Goal: Transaction & Acquisition: Purchase product/service

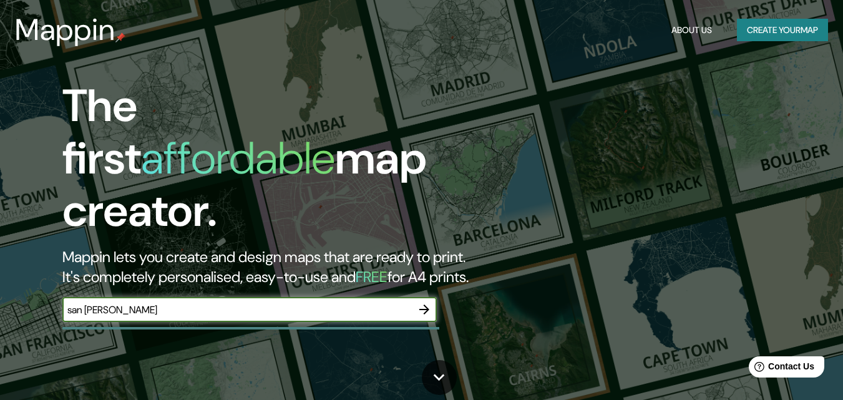
type input "san [PERSON_NAME]"
drag, startPoint x: 248, startPoint y: 292, endPoint x: 417, endPoint y: 297, distance: 169.1
click at [417, 297] on div "san [PERSON_NAME] ​" at bounding box center [249, 309] width 374 height 25
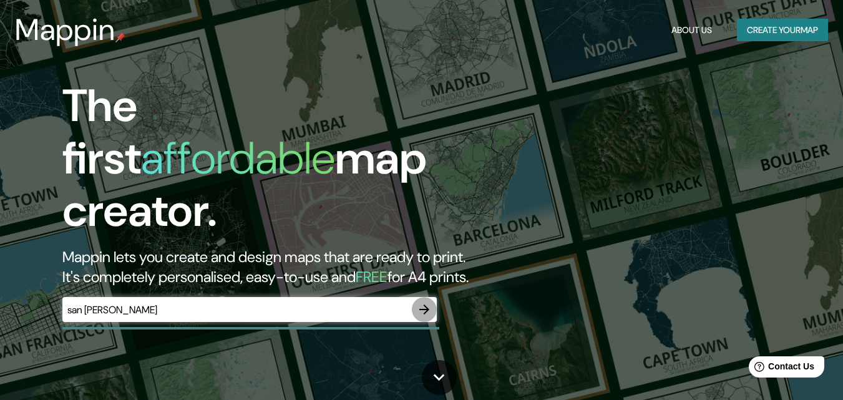
click at [417, 302] on icon "button" at bounding box center [424, 309] width 15 height 15
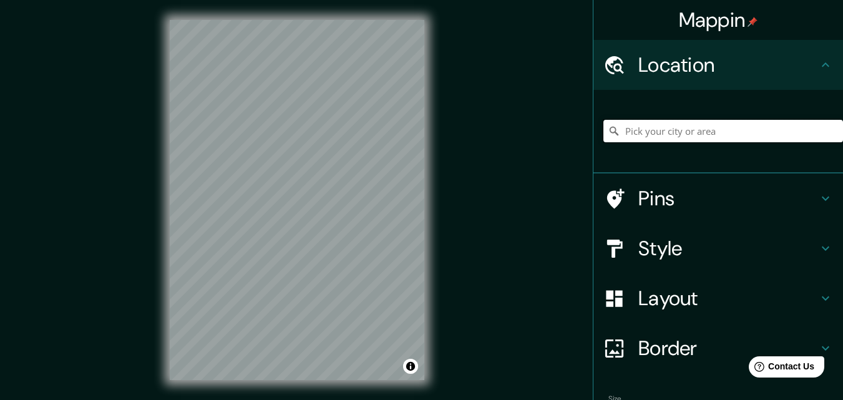
click at [660, 122] on input "Pick your city or area" at bounding box center [723, 131] width 240 height 22
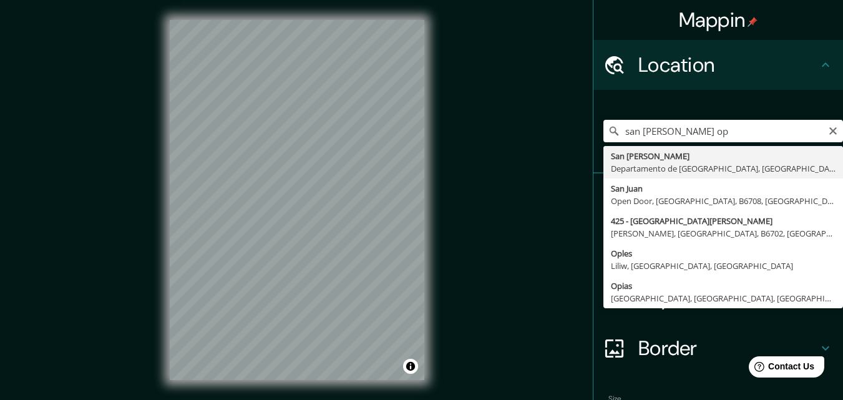
type input "San [PERSON_NAME], [GEOGRAPHIC_DATA], [GEOGRAPHIC_DATA]"
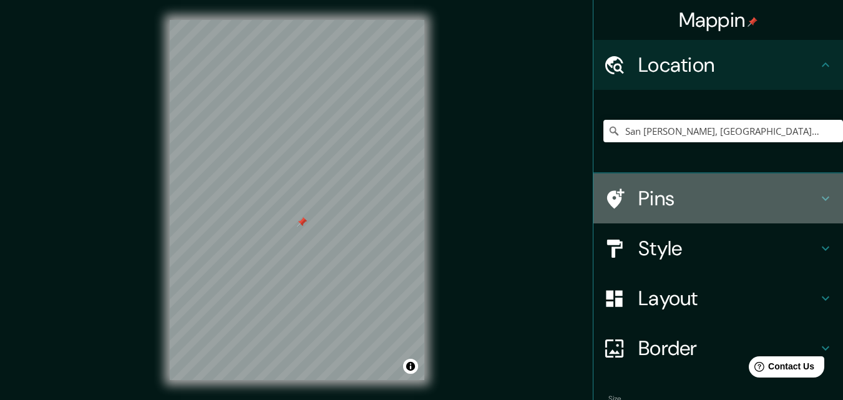
click at [818, 193] on icon at bounding box center [825, 198] width 15 height 15
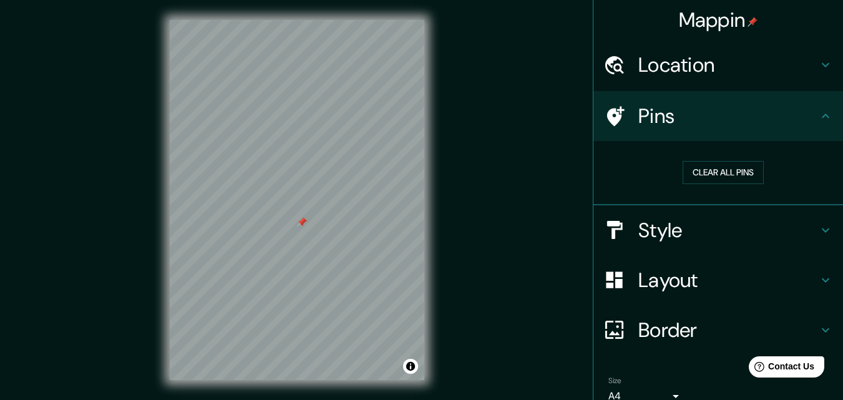
click at [818, 226] on icon at bounding box center [825, 230] width 15 height 15
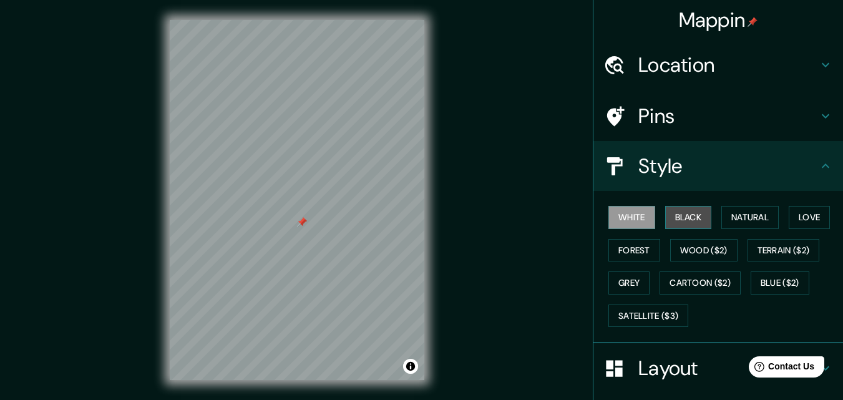
click at [681, 225] on button "Black" at bounding box center [688, 217] width 47 height 23
click at [623, 219] on button "White" at bounding box center [631, 217] width 47 height 23
click at [665, 219] on button "Black" at bounding box center [688, 217] width 47 height 23
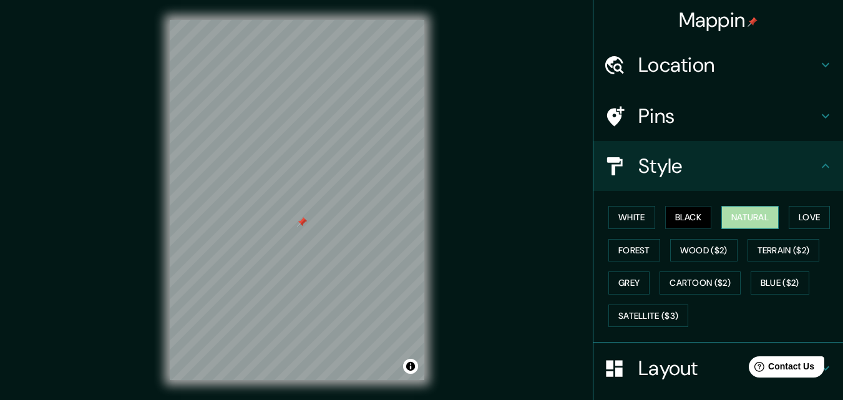
click at [744, 221] on button "Natural" at bounding box center [749, 217] width 57 height 23
click at [621, 220] on button "White" at bounding box center [631, 217] width 47 height 23
click at [750, 213] on button "Natural" at bounding box center [749, 217] width 57 height 23
click at [807, 218] on button "Love" at bounding box center [808, 217] width 41 height 23
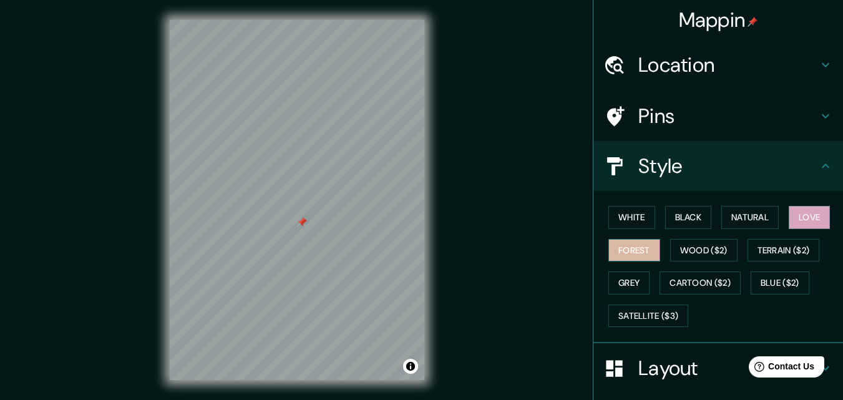
click at [646, 259] on button "Forest" at bounding box center [634, 250] width 52 height 23
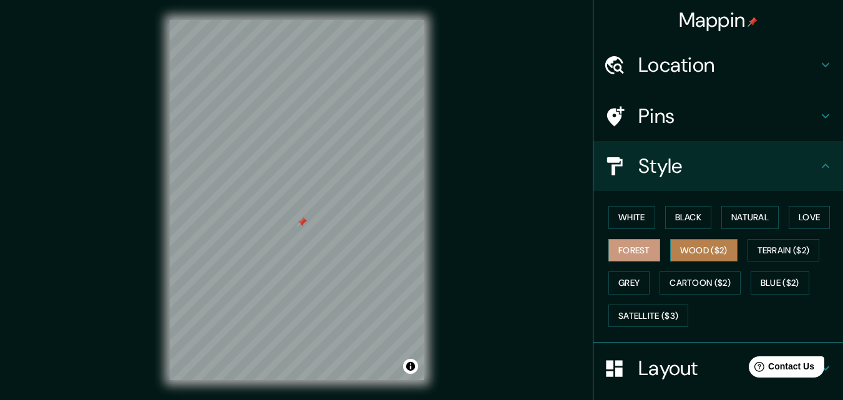
click at [700, 254] on button "Wood ($2)" at bounding box center [703, 250] width 67 height 23
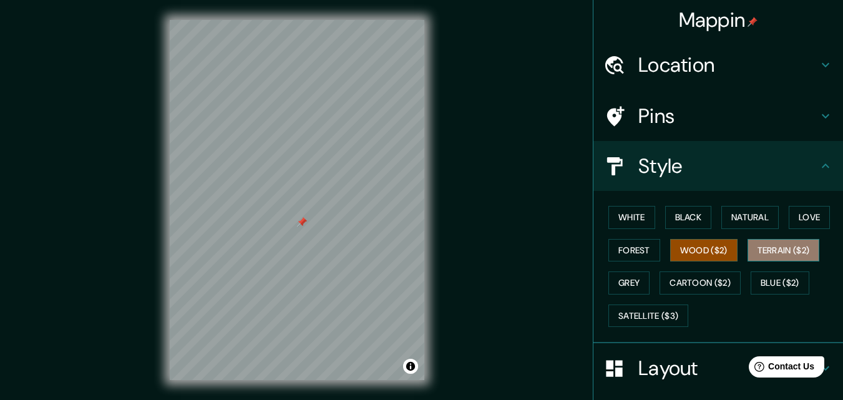
click at [768, 248] on button "Terrain ($2)" at bounding box center [783, 250] width 72 height 23
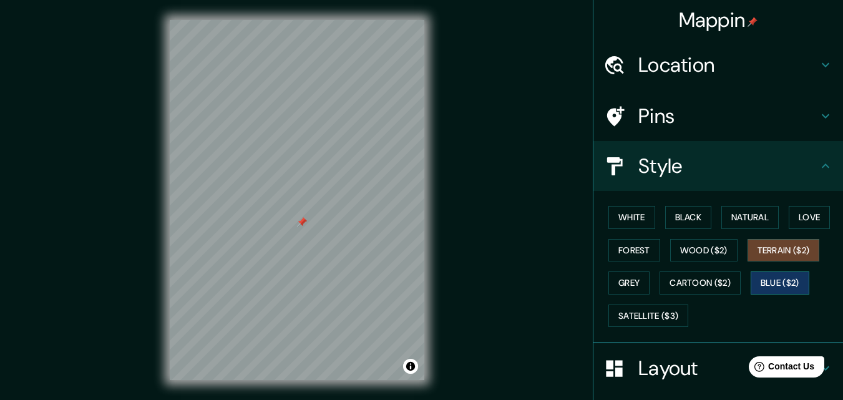
click at [767, 283] on button "Blue ($2)" at bounding box center [779, 282] width 59 height 23
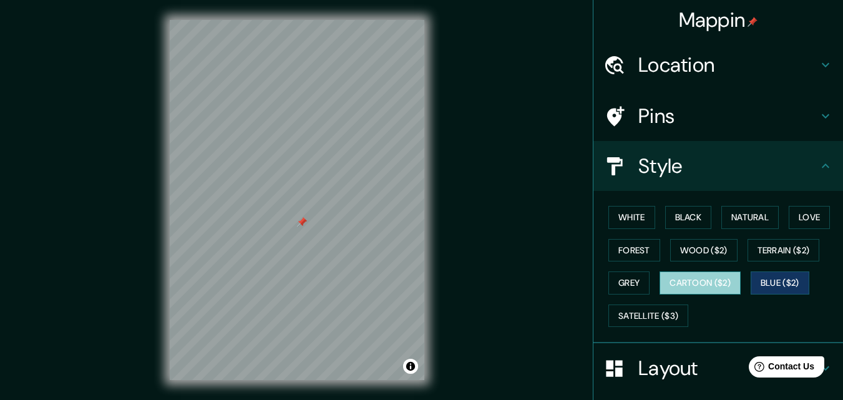
click at [731, 279] on button "Cartoon ($2)" at bounding box center [699, 282] width 81 height 23
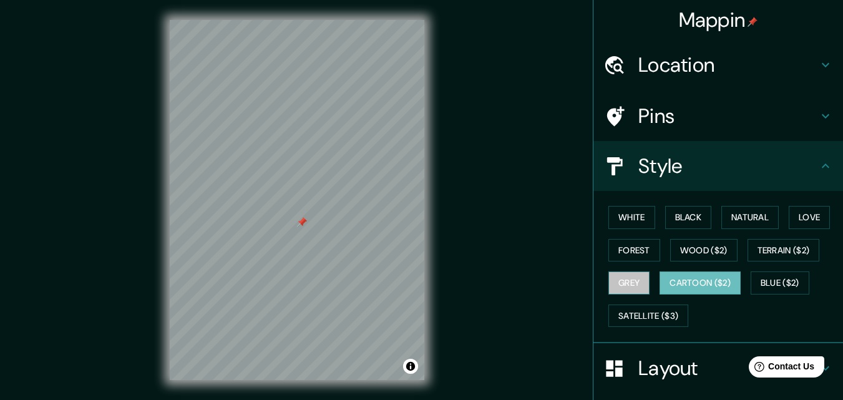
click at [620, 285] on button "Grey" at bounding box center [628, 282] width 41 height 23
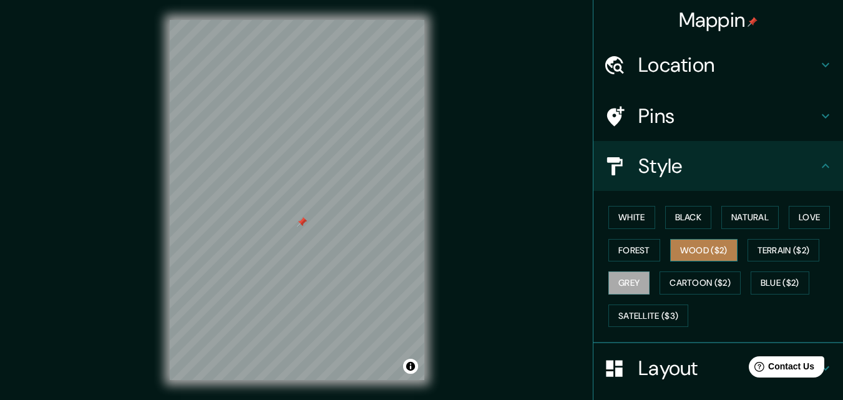
click at [707, 242] on button "Wood ($2)" at bounding box center [703, 250] width 67 height 23
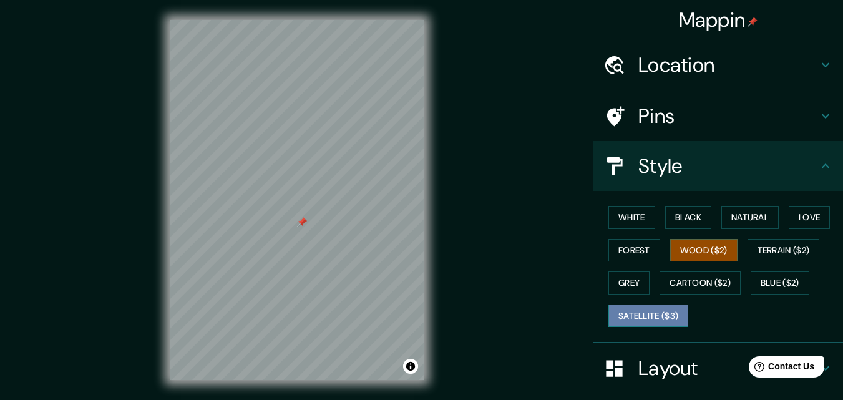
click at [651, 319] on button "Satellite ($3)" at bounding box center [648, 315] width 80 height 23
click at [705, 243] on button "Wood ($2)" at bounding box center [703, 250] width 67 height 23
click at [675, 214] on button "Black" at bounding box center [688, 217] width 47 height 23
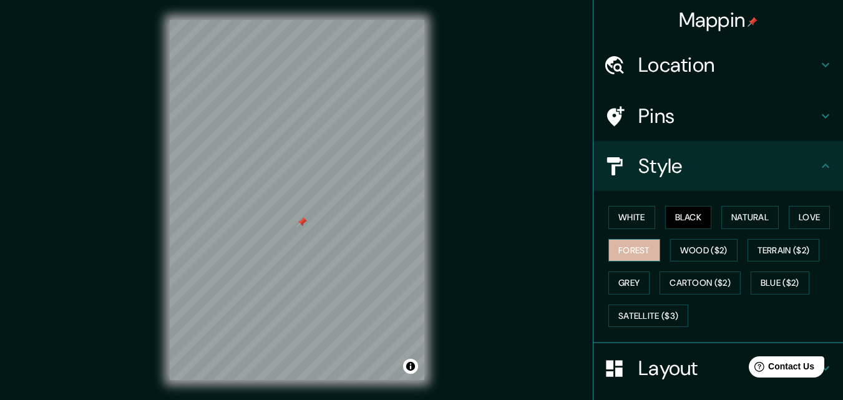
click at [633, 254] on button "Forest" at bounding box center [634, 250] width 52 height 23
click at [625, 212] on button "White" at bounding box center [631, 217] width 47 height 23
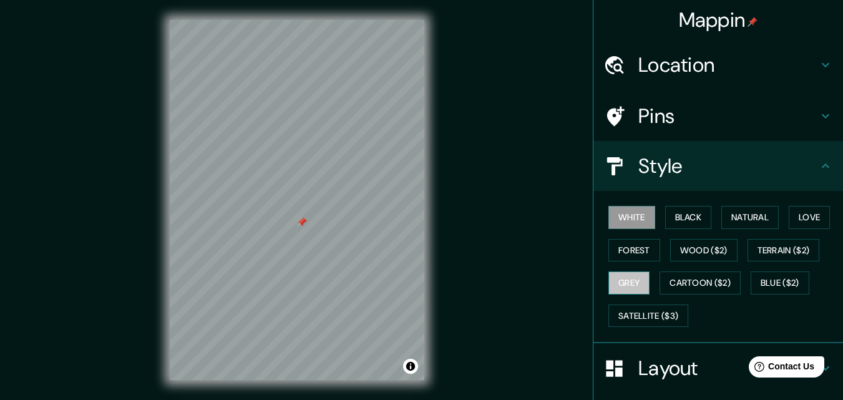
click at [616, 273] on button "Grey" at bounding box center [628, 282] width 41 height 23
click at [626, 216] on button "White" at bounding box center [631, 217] width 47 height 23
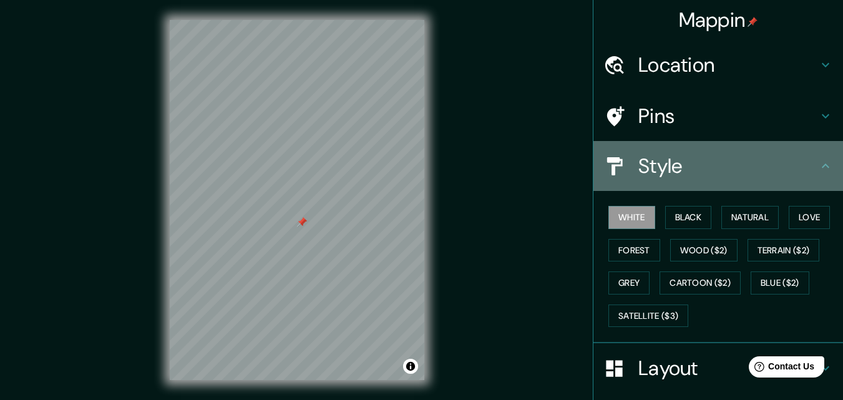
click at [818, 168] on icon at bounding box center [825, 165] width 15 height 15
click at [817, 173] on div "Style" at bounding box center [718, 166] width 250 height 50
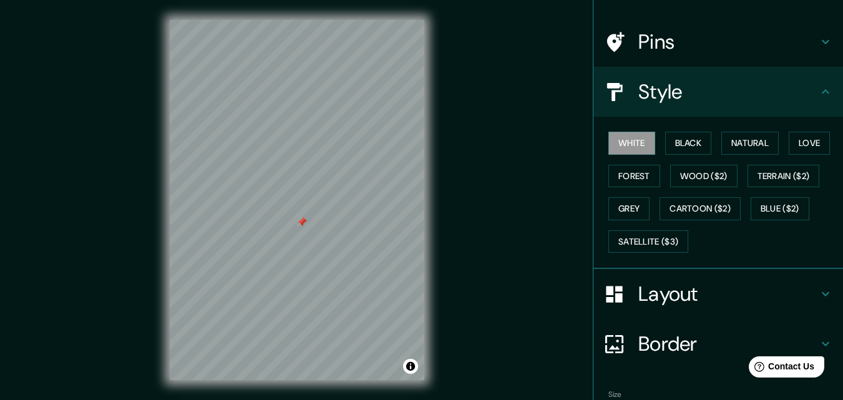
scroll to position [77, 0]
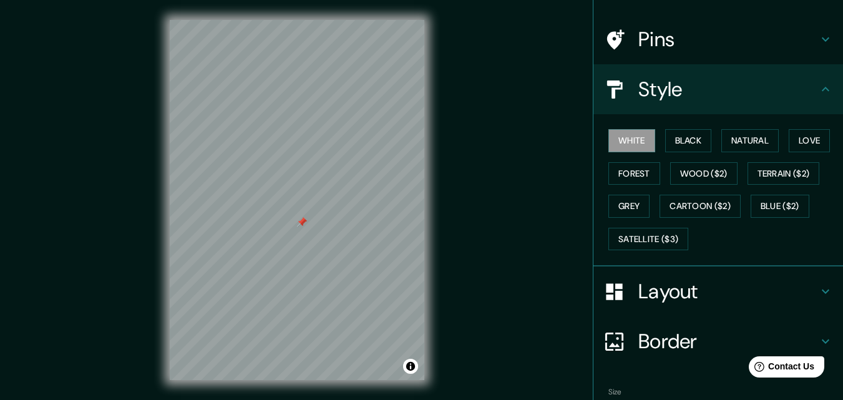
click at [807, 291] on h4 "Layout" at bounding box center [728, 291] width 180 height 25
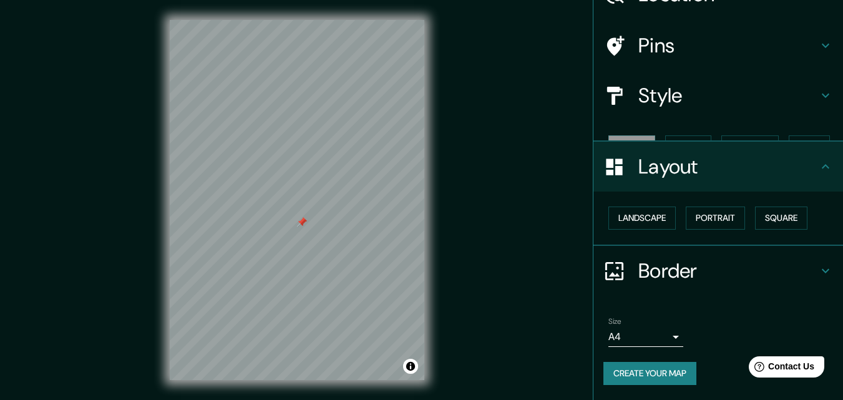
scroll to position [49, 0]
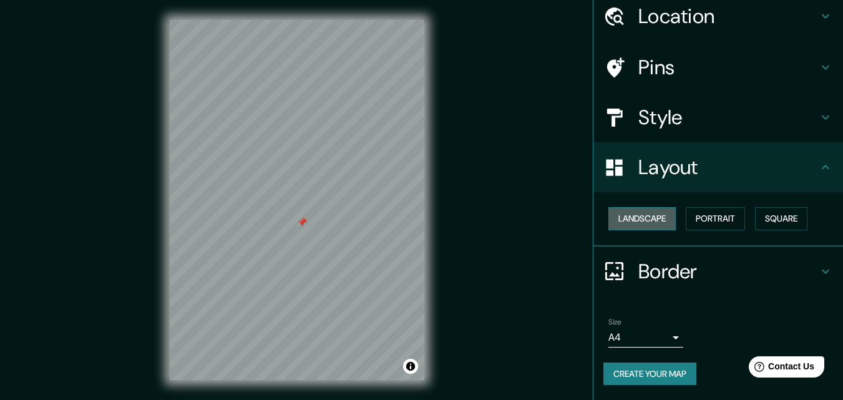
click at [651, 219] on button "Landscape" at bounding box center [641, 218] width 67 height 23
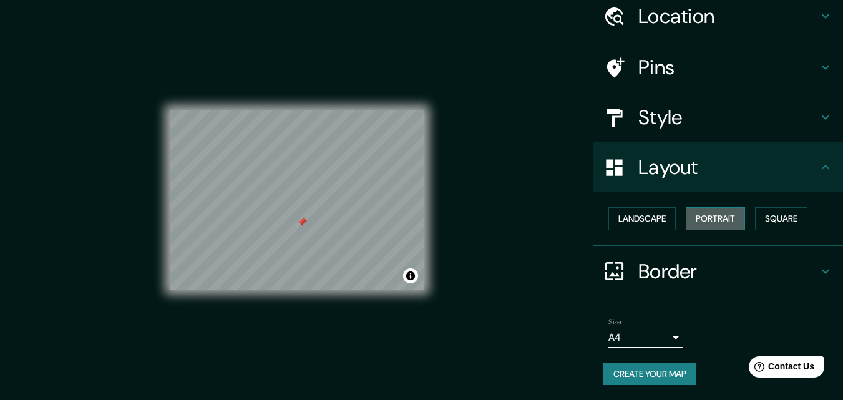
click at [703, 226] on button "Portrait" at bounding box center [715, 218] width 59 height 23
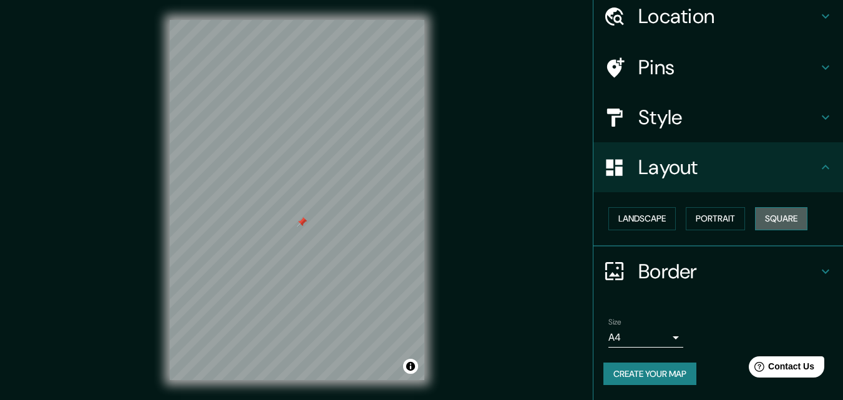
click at [767, 221] on button "Square" at bounding box center [781, 218] width 52 height 23
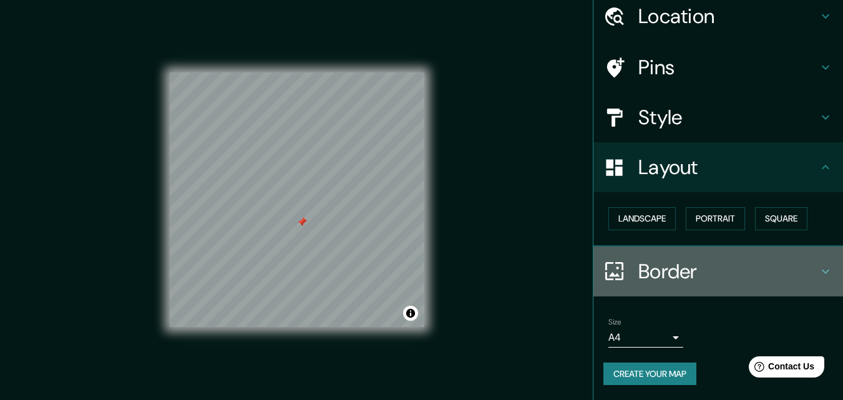
click at [820, 265] on icon at bounding box center [825, 271] width 15 height 15
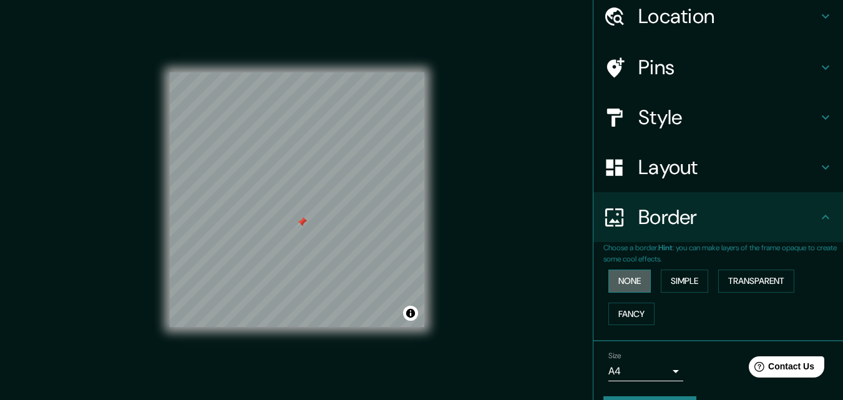
click at [632, 278] on button "None" at bounding box center [629, 280] width 42 height 23
click at [687, 284] on button "Simple" at bounding box center [684, 280] width 47 height 23
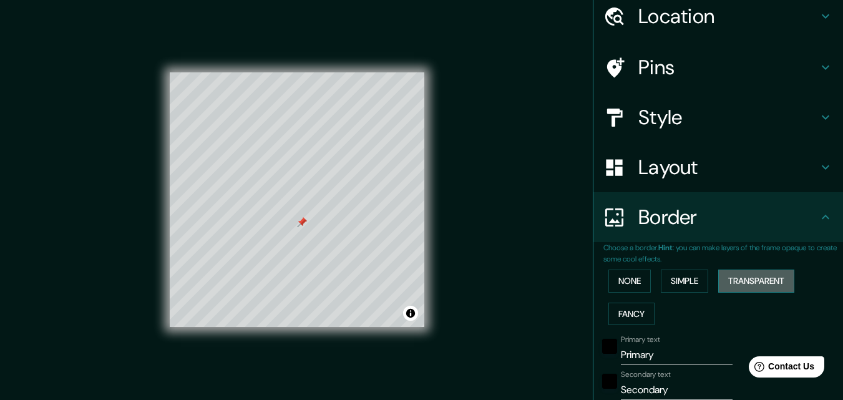
click at [742, 281] on button "Transparent" at bounding box center [756, 280] width 76 height 23
type input "196"
type input "33"
click at [608, 282] on button "None" at bounding box center [629, 280] width 42 height 23
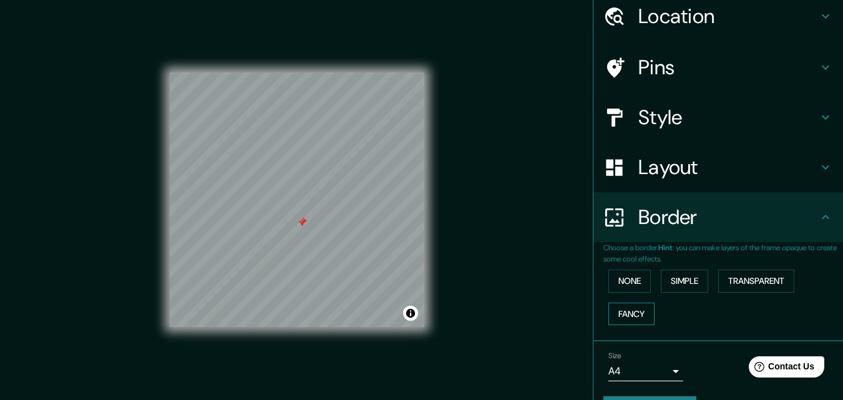
click at [629, 319] on button "Fancy" at bounding box center [631, 314] width 46 height 23
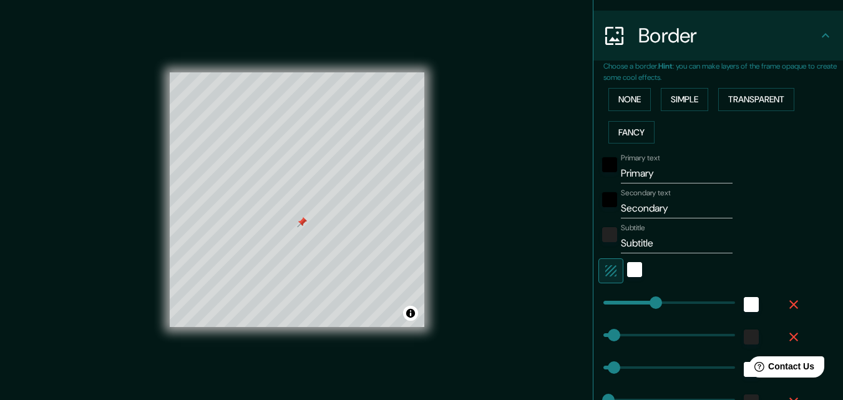
scroll to position [245, 0]
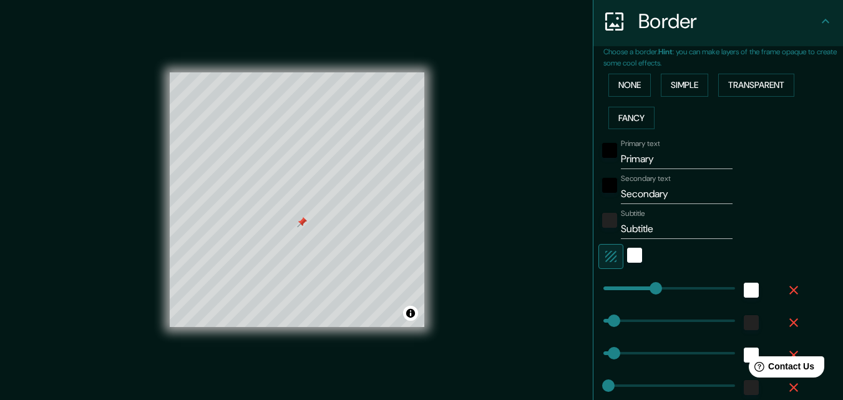
type input "163"
click at [652, 151] on input "Primary" at bounding box center [677, 159] width 112 height 20
type input "Primar"
type input "163"
type input "33"
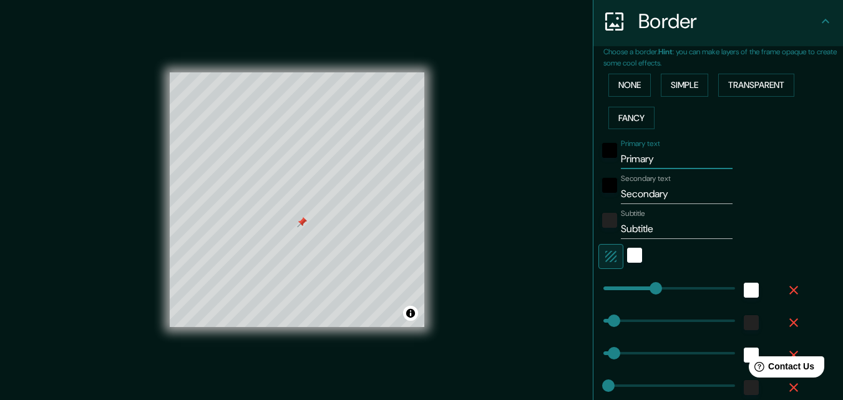
type input "33"
type input "16"
type input "P"
type input "163"
type input "33"
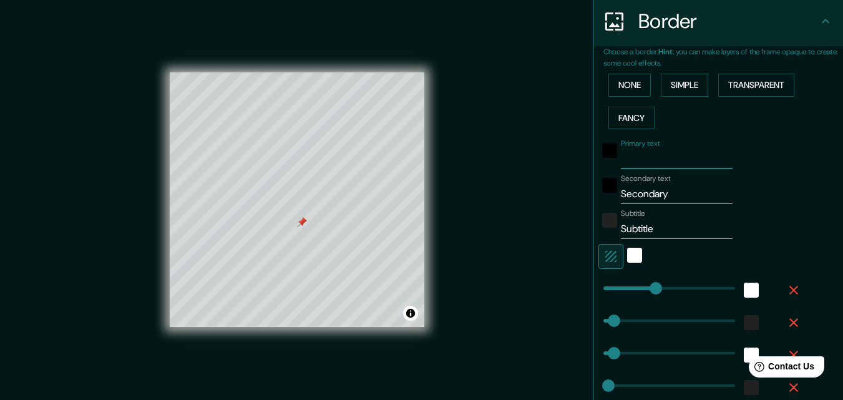
type input "33"
type input "16"
type input "E"
type input "163"
type input "33"
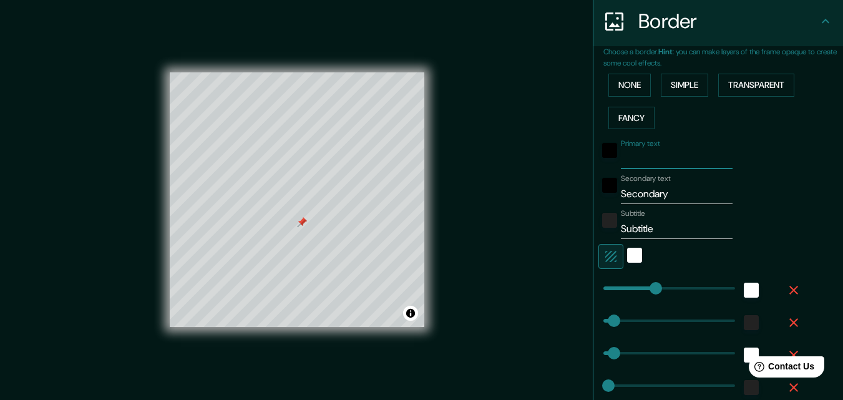
type input "33"
type input "16"
type input "Es"
type input "163"
type input "33"
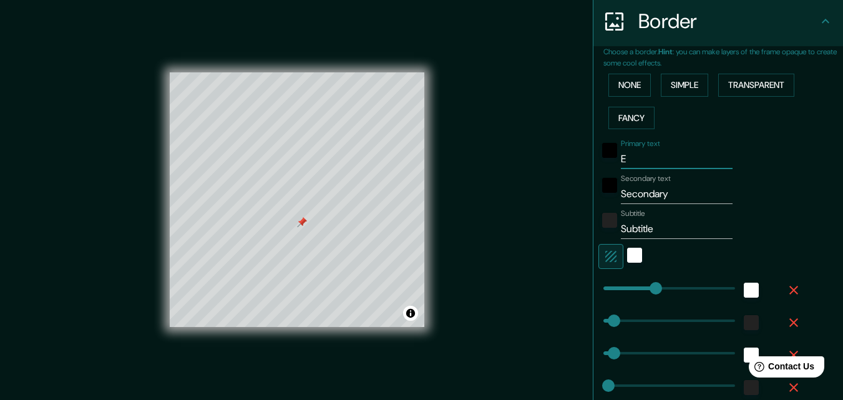
type input "33"
type input "16"
type input "Esq"
type input "163"
type input "33"
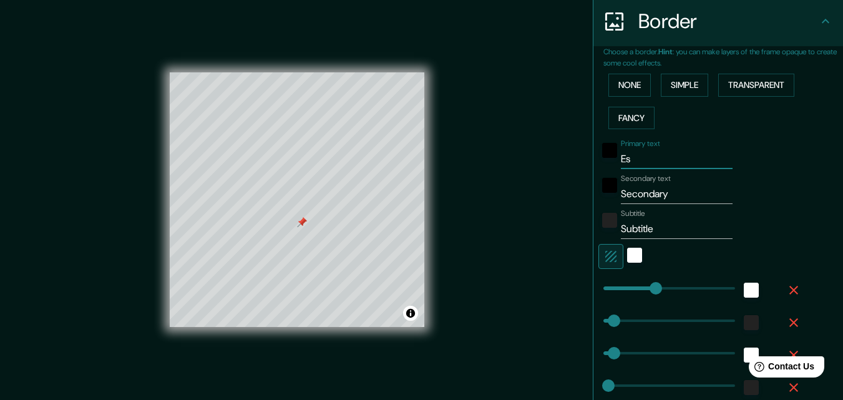
type input "33"
type input "16"
type input "Esqu"
type input "163"
type input "33"
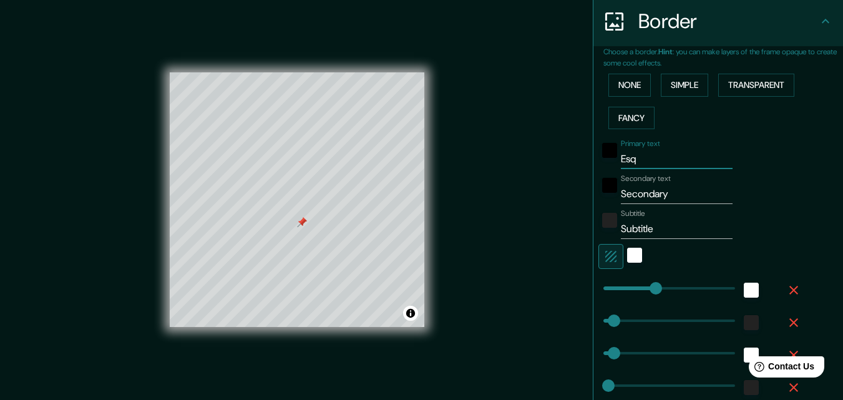
type input "33"
type input "16"
type input "Esque"
type input "163"
type input "33"
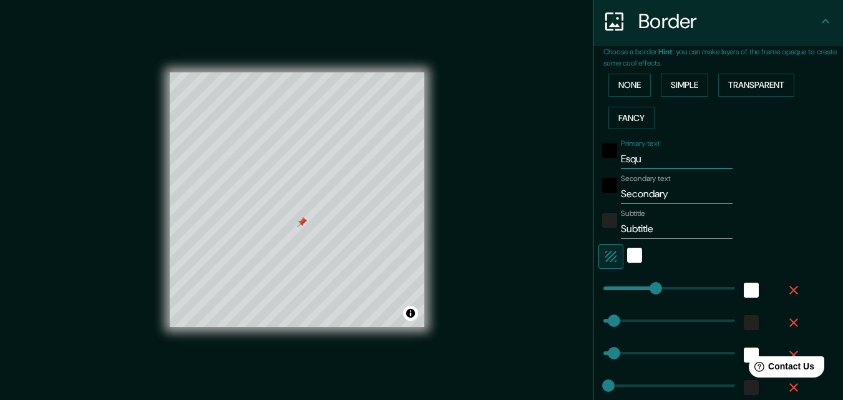
type input "33"
type input "16"
type input "Esquem"
type input "163"
type input "33"
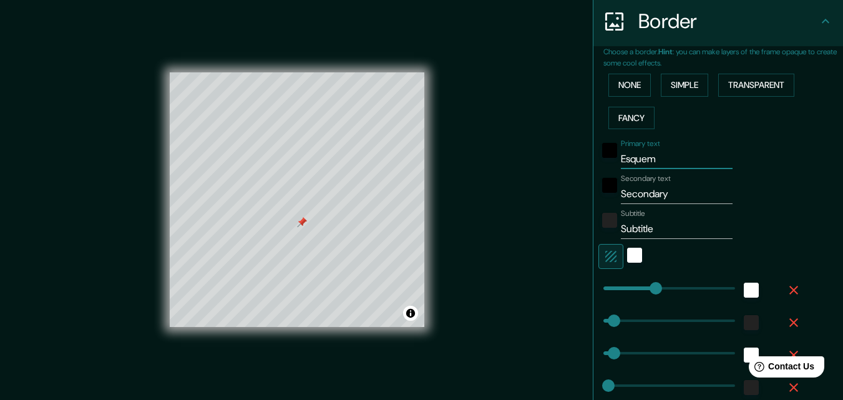
type input "33"
type input "16"
type input "Esquema"
type input "163"
type input "33"
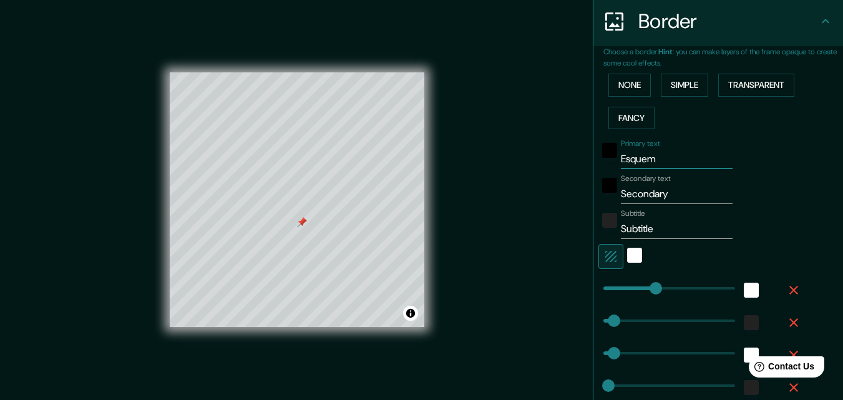
type input "33"
type input "16"
type input "Esquema"
type input "163"
type input "33"
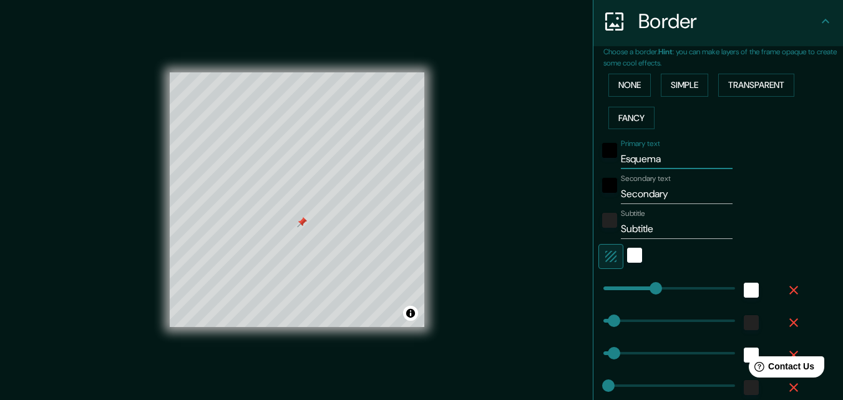
type input "33"
type input "16"
type input "Esquema"
click at [660, 195] on input "Secondary" at bounding box center [677, 194] width 112 height 20
type input "Secondar"
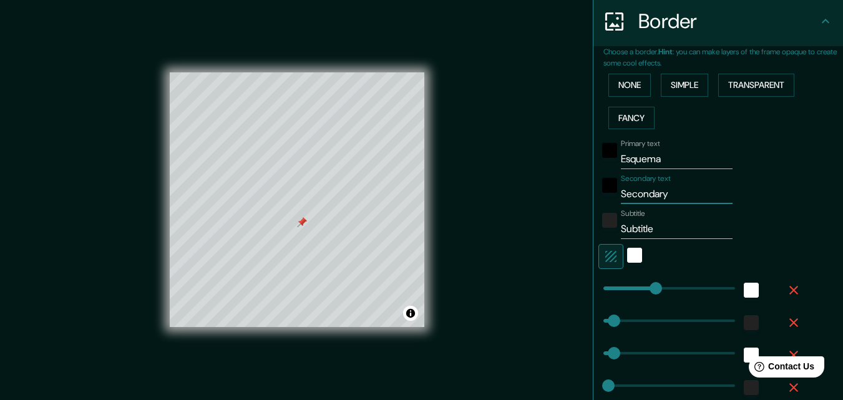
type input "163"
type input "33"
type input "16"
type input "S"
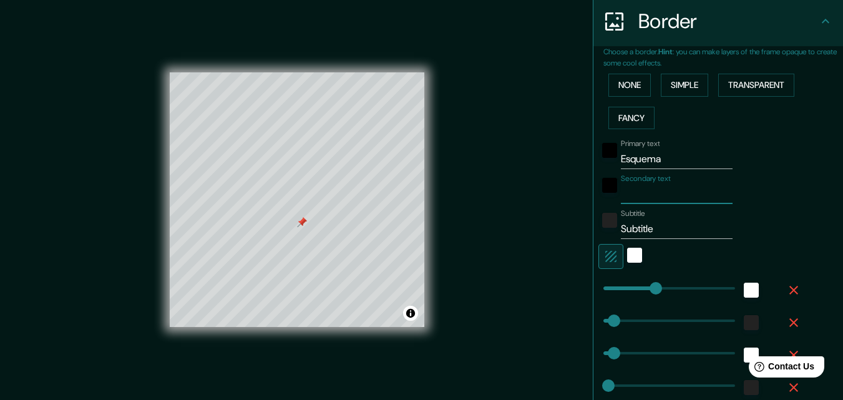
type input "163"
type input "33"
type input "16"
type input "U"
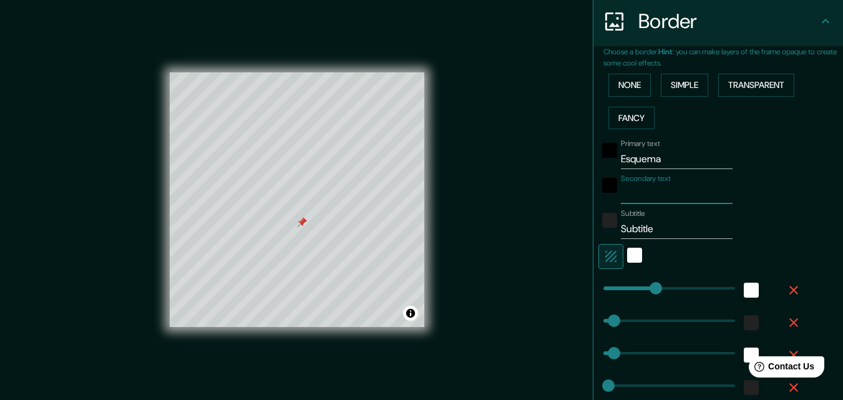
type input "163"
type input "33"
type input "16"
type input "UB"
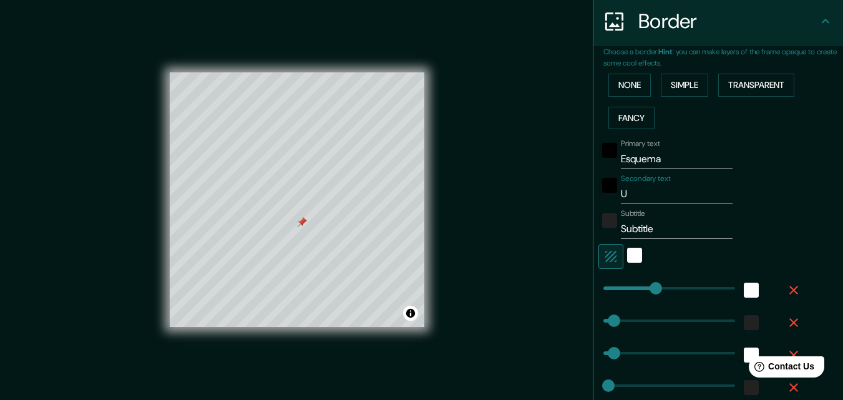
type input "163"
type input "33"
type input "16"
type input "UBO"
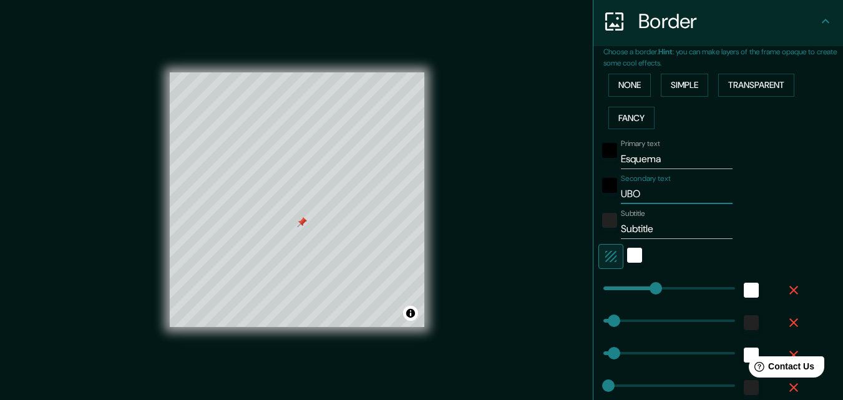
type input "163"
type input "33"
type input "16"
type input "UB"
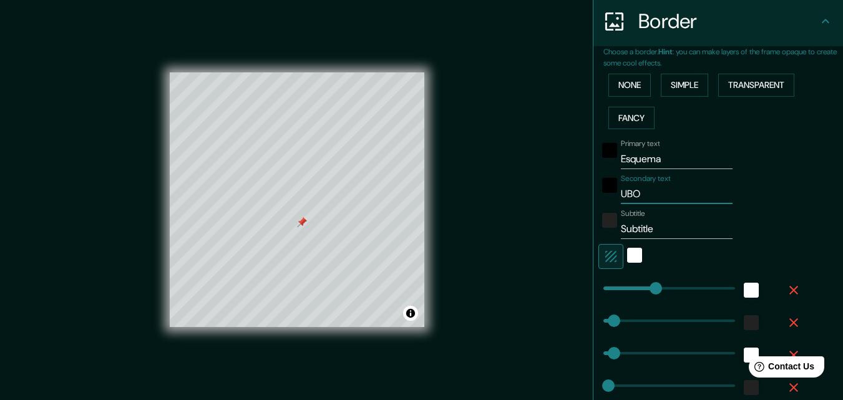
type input "163"
type input "33"
type input "16"
type input "UBI"
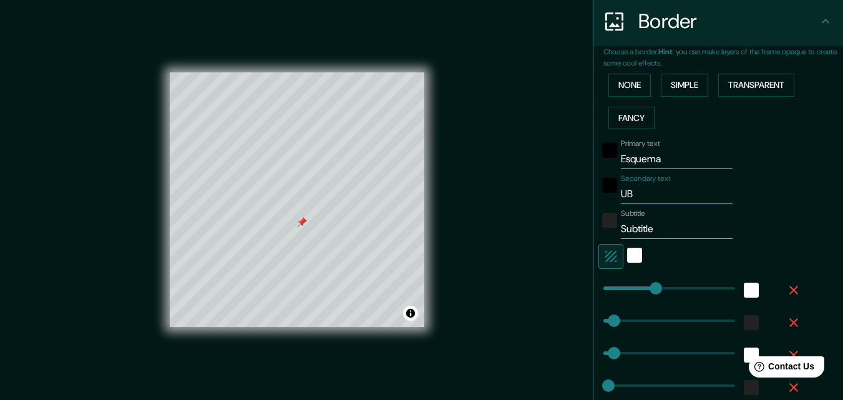
type input "163"
type input "33"
type input "16"
type input "UBIC"
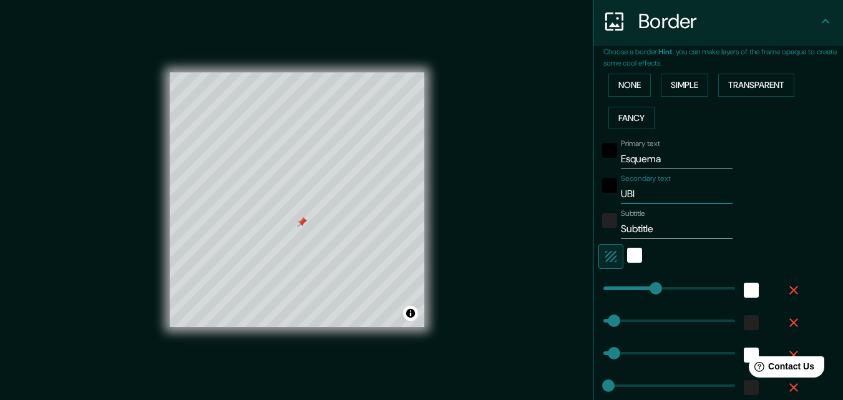
type input "163"
type input "33"
type input "16"
type input "UBICA"
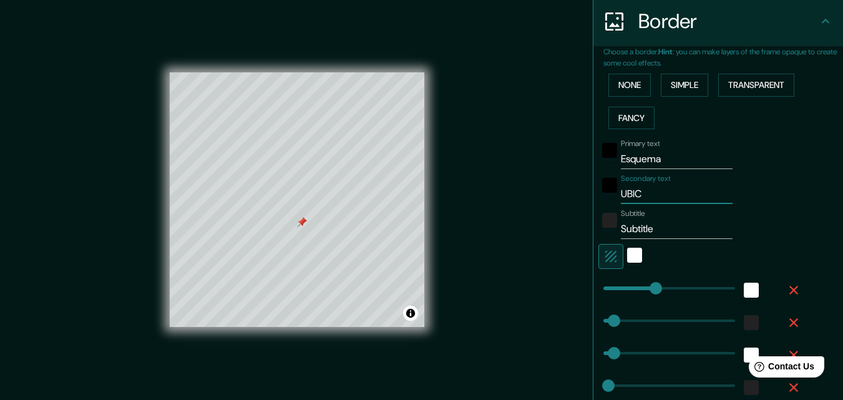
type input "163"
type input "33"
type input "16"
type input "UBICAC"
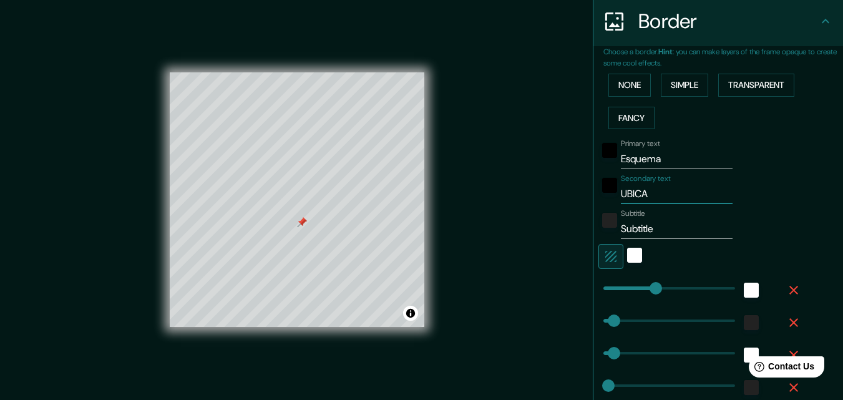
type input "163"
type input "33"
type input "16"
type input "UBICACI"
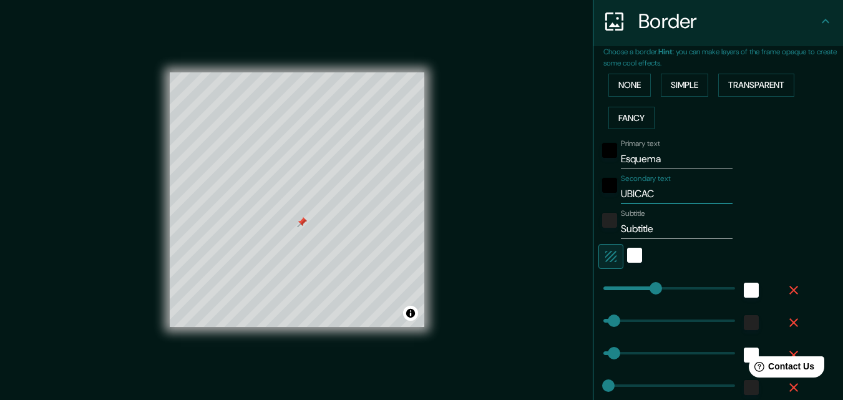
type input "163"
type input "33"
type input "16"
type input "UBICACIO"
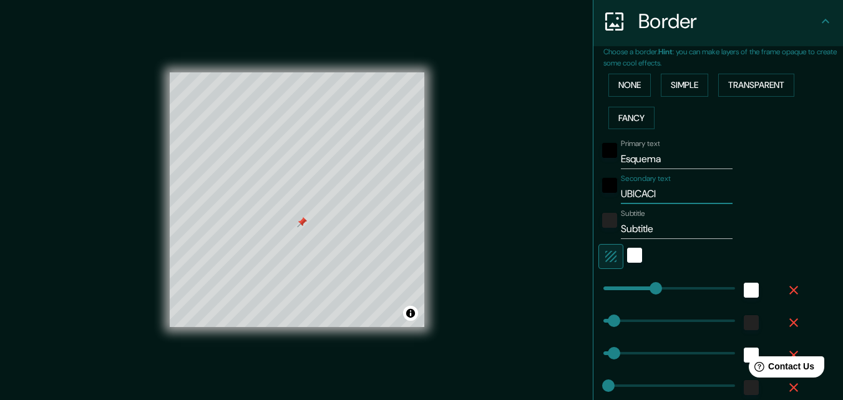
type input "163"
type input "33"
type input "16"
type input "UBICACION"
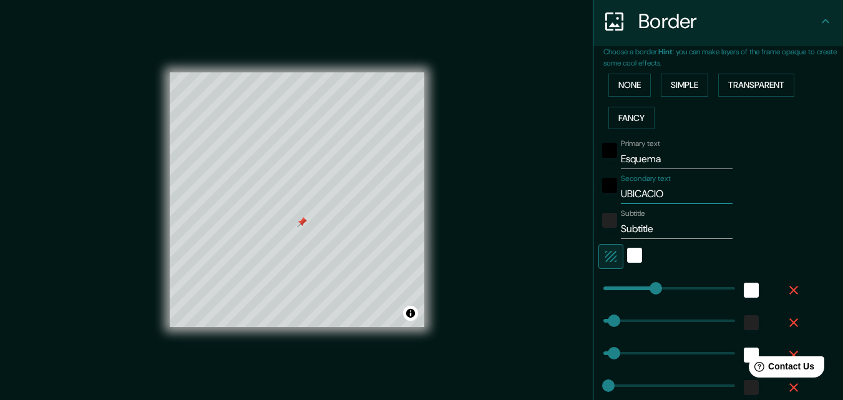
type input "163"
type input "33"
type input "16"
type input "UBICACION"
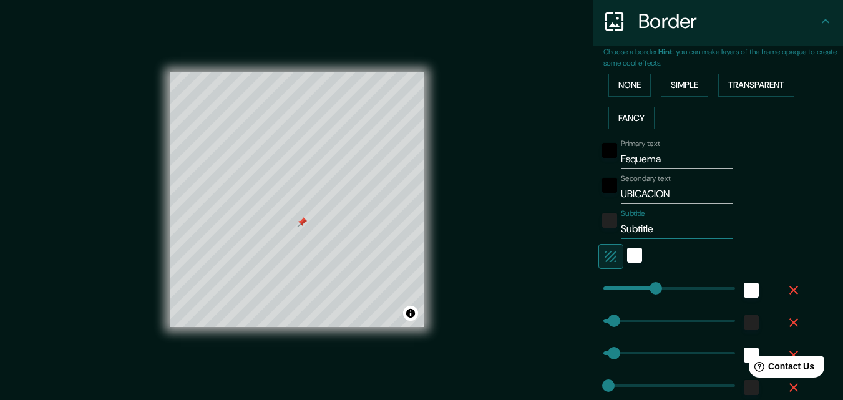
click at [646, 226] on input "Subtitle" at bounding box center [677, 229] width 112 height 20
type input "Subtitl"
type input "163"
type input "33"
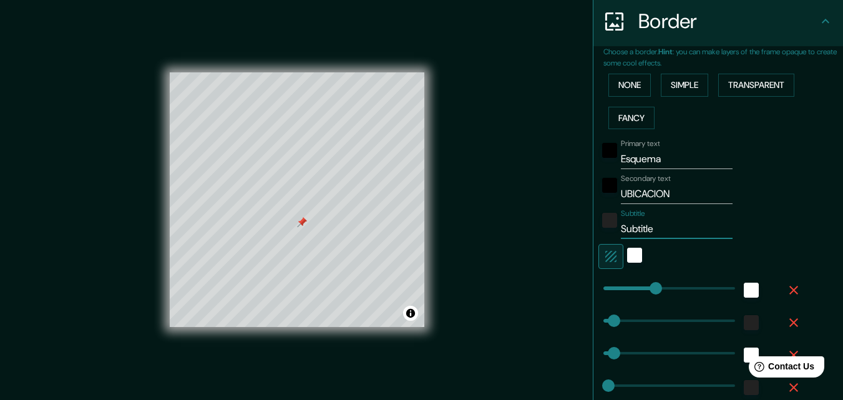
type input "16"
type input "S"
type input "163"
type input "33"
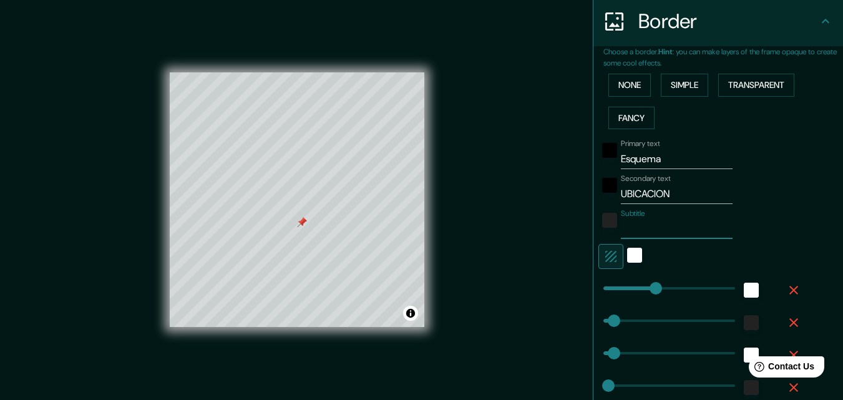
type input "16"
type input "S"
type input "163"
type input "33"
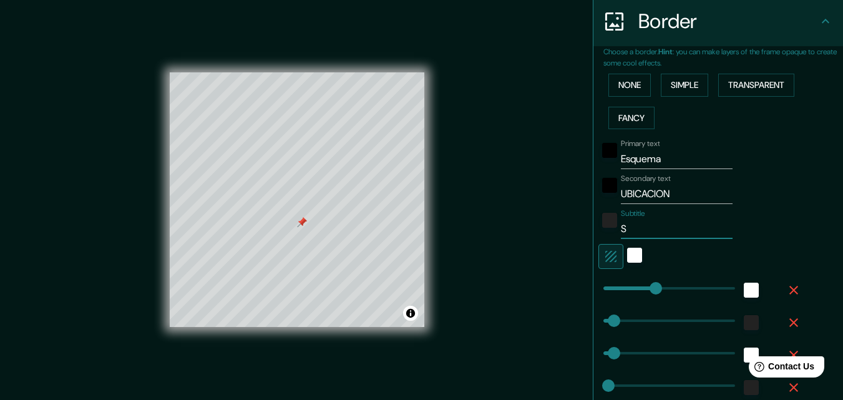
type input "16"
type input "SI"
type input "163"
type input "33"
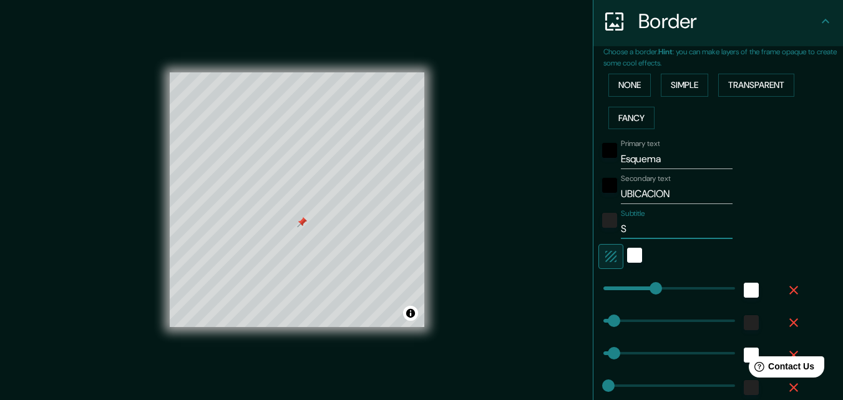
type input "16"
type input "SIN"
type input "163"
type input "33"
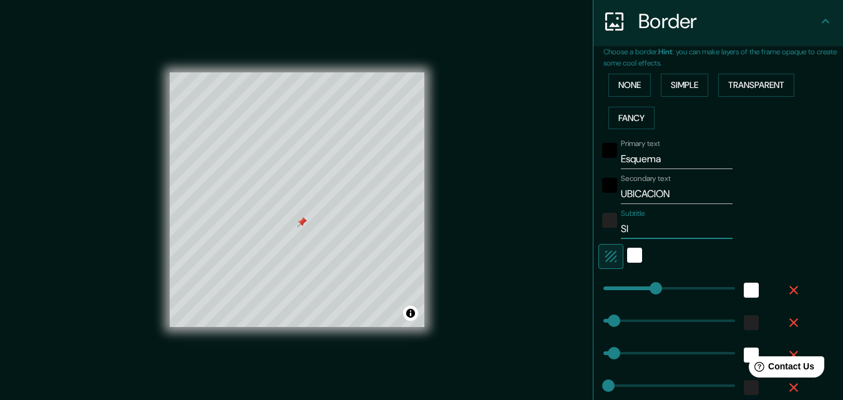
type input "16"
type input "SIN"
type input "163"
type input "33"
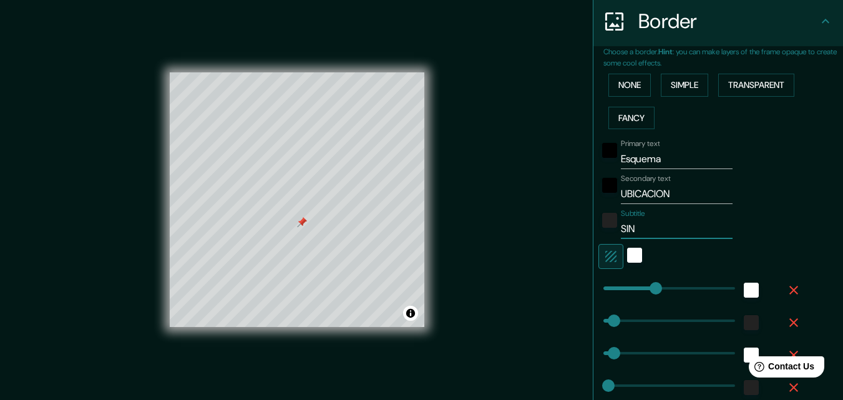
type input "16"
type input "SIN E"
type input "163"
type input "33"
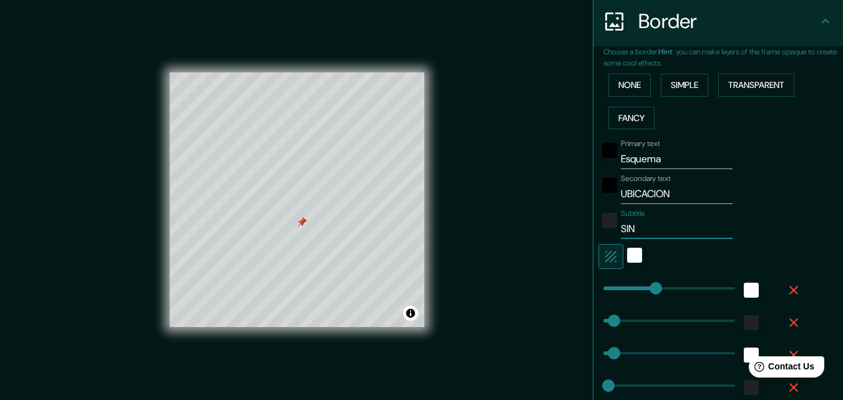
type input "16"
type input "SIN ES"
type input "163"
type input "33"
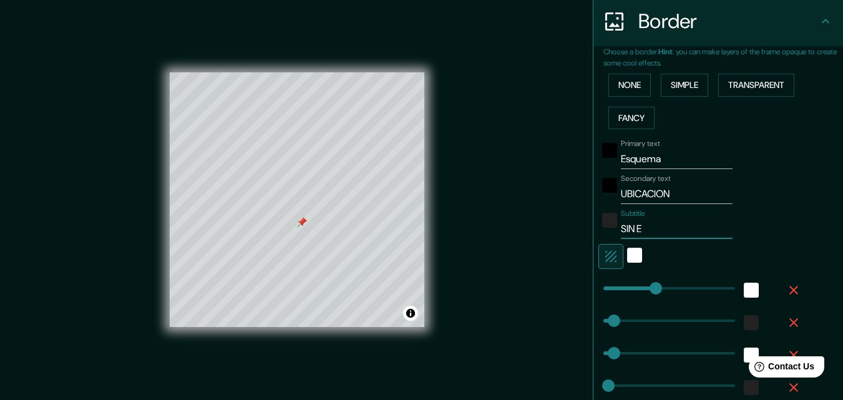
type input "16"
type input "SIN ESC"
type input "163"
type input "33"
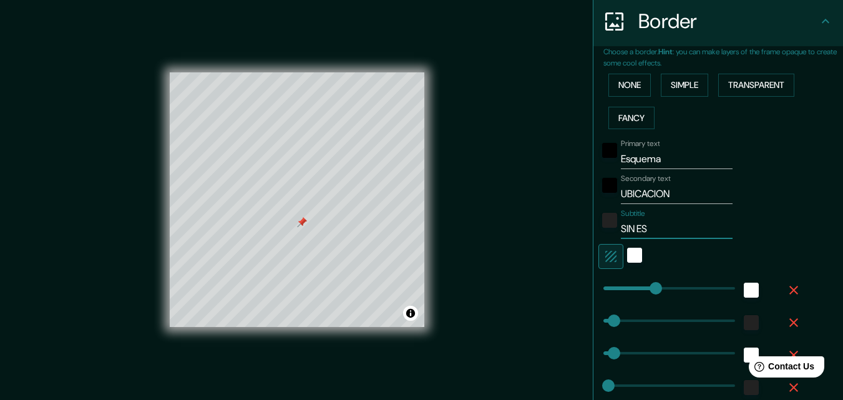
type input "16"
type input "SIN ESCA"
type input "163"
type input "33"
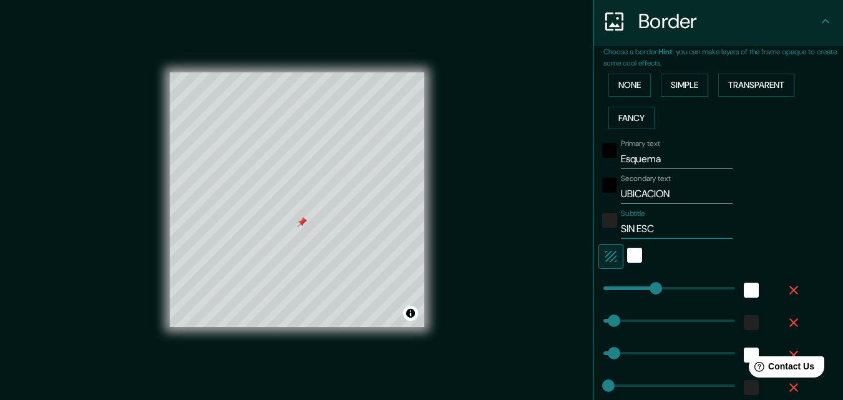
type input "16"
type input "SIN ESCAL"
type input "163"
type input "33"
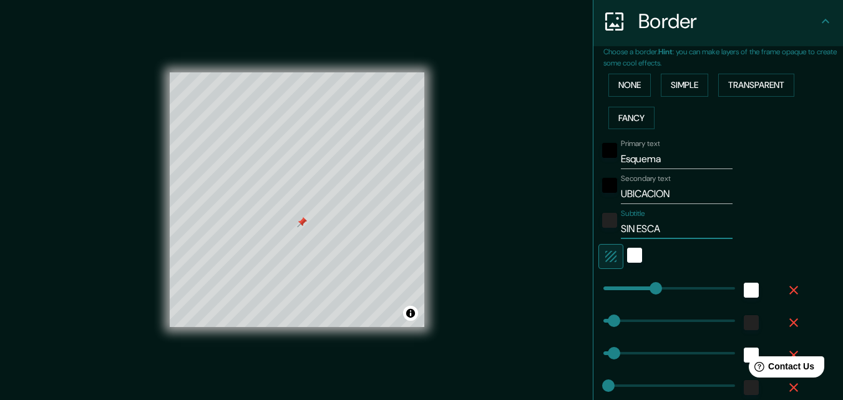
type input "16"
type input "SIN ESCALA"
type input "163"
type input "33"
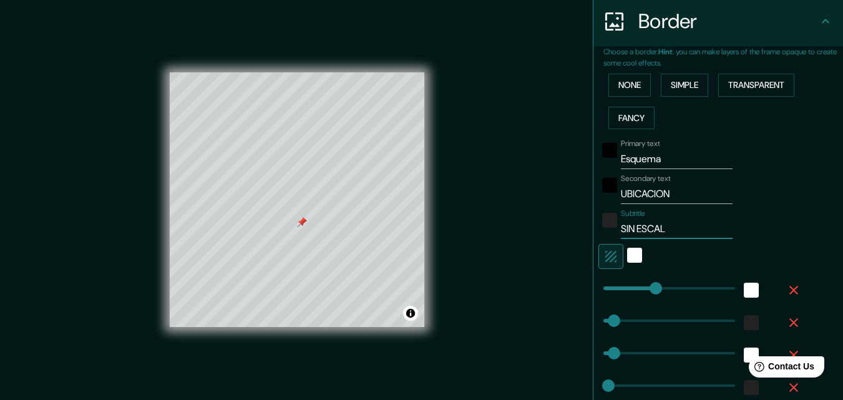
type input "16"
type input "SIN ESCALA"
type input "89"
type input "33"
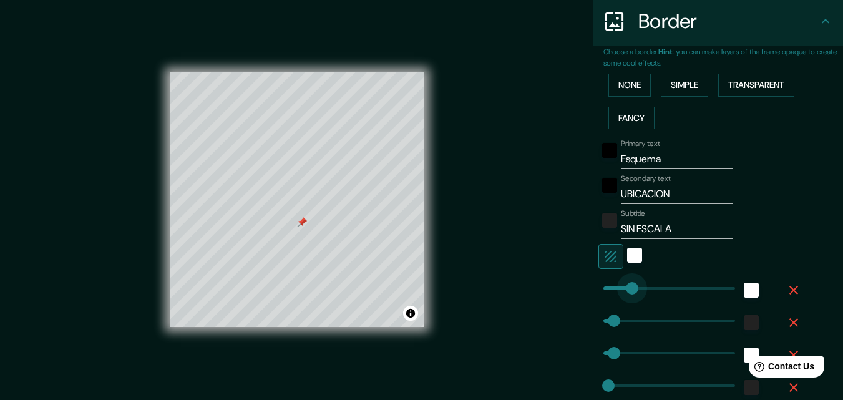
type input "16"
type input "170"
type input "33"
type input "16"
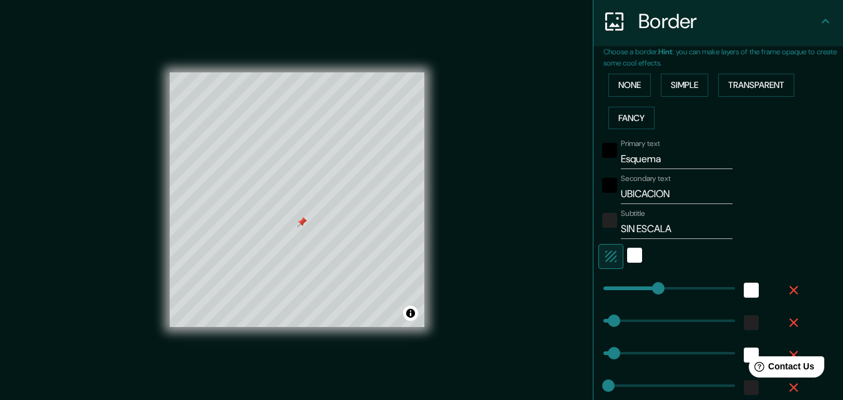
type input "213"
type input "33"
type input "16"
type input "294"
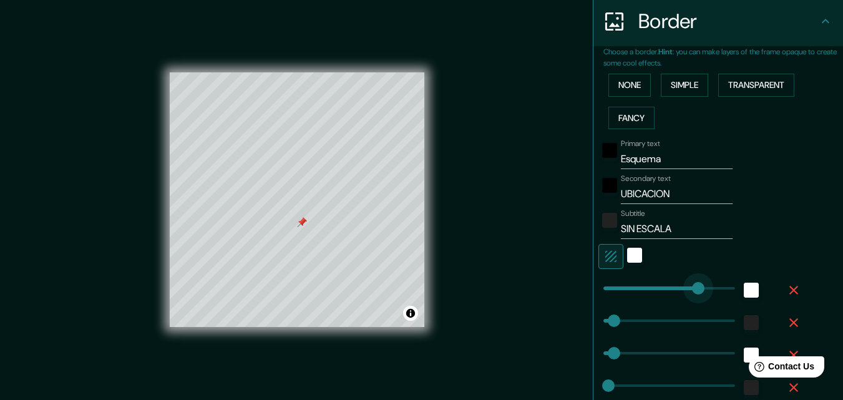
type input "33"
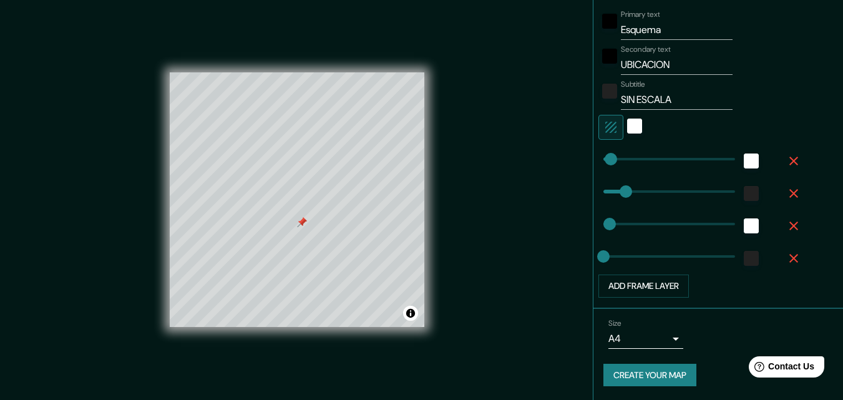
scroll to position [375, 0]
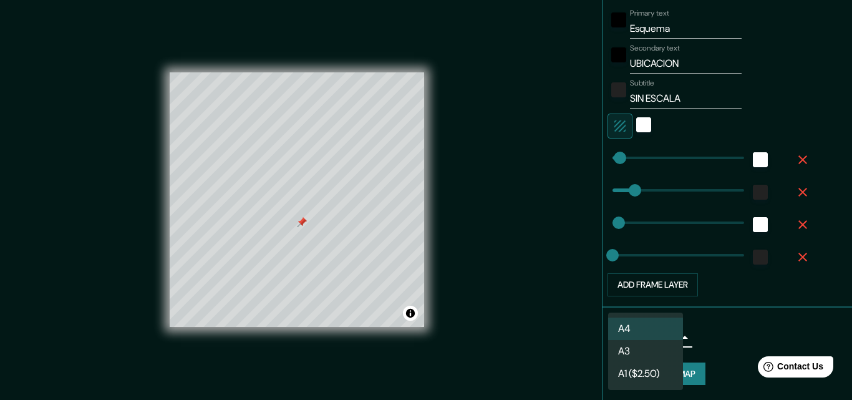
click at [663, 341] on body "Mappin Location [GEOGRAPHIC_DATA][PERSON_NAME], [GEOGRAPHIC_DATA], [GEOGRAPHIC_…" at bounding box center [426, 200] width 852 height 400
click at [643, 347] on li "A3" at bounding box center [645, 351] width 75 height 22
click at [656, 341] on body "Mappin Location [GEOGRAPHIC_DATA][PERSON_NAME], [GEOGRAPHIC_DATA], [GEOGRAPHIC_…" at bounding box center [426, 200] width 852 height 400
click at [653, 327] on li "A4" at bounding box center [645, 329] width 75 height 22
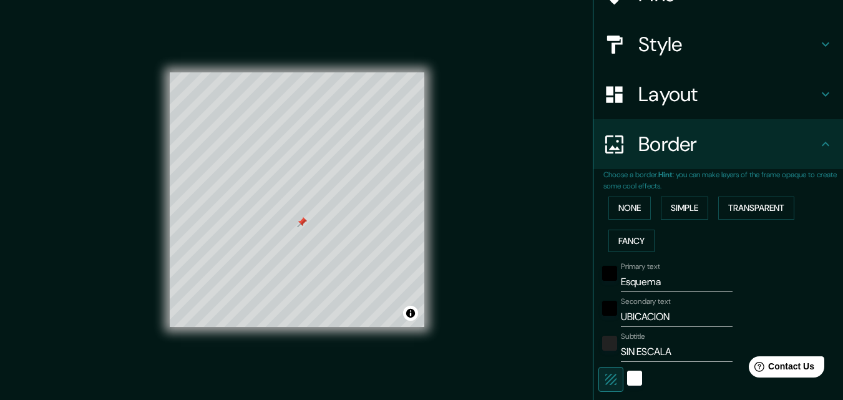
scroll to position [0, 0]
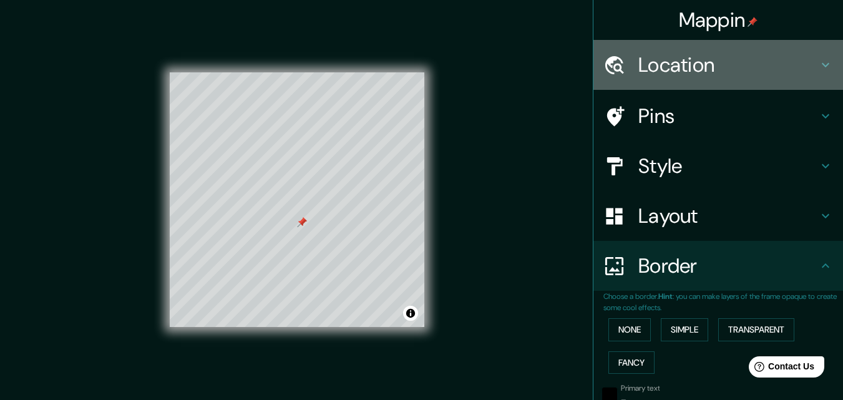
click at [801, 69] on h4 "Location" at bounding box center [728, 64] width 180 height 25
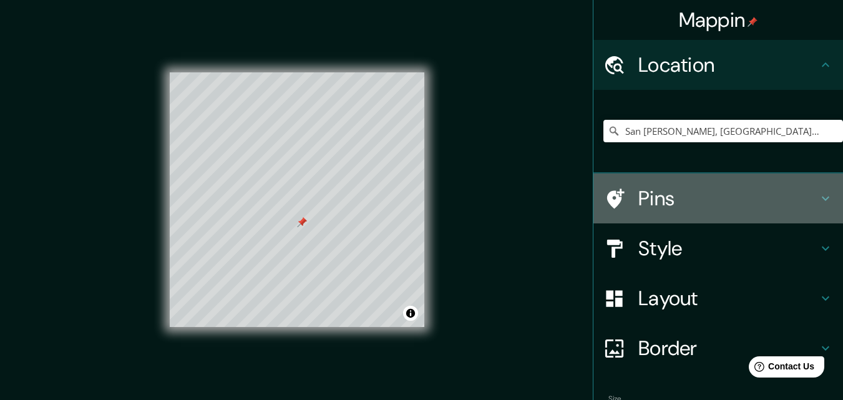
click at [769, 194] on h4 "Pins" at bounding box center [728, 198] width 180 height 25
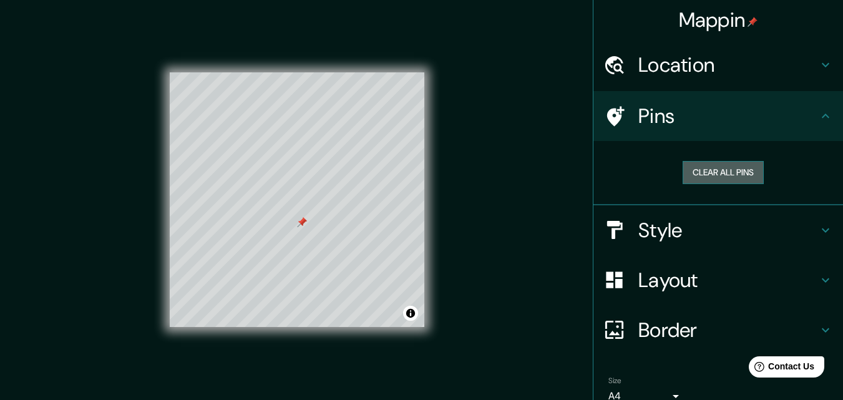
click at [729, 180] on button "Clear all pins" at bounding box center [722, 172] width 81 height 23
drag, startPoint x: 440, startPoint y: 82, endPoint x: 451, endPoint y: 243, distance: 161.3
click at [451, 243] on div "Mappin Location [GEOGRAPHIC_DATA][PERSON_NAME], [GEOGRAPHIC_DATA], [GEOGRAPHIC_…" at bounding box center [421, 210] width 843 height 420
click at [465, 231] on div "Mappin Location [GEOGRAPHIC_DATA][PERSON_NAME], [GEOGRAPHIC_DATA], [GEOGRAPHIC_…" at bounding box center [421, 210] width 843 height 420
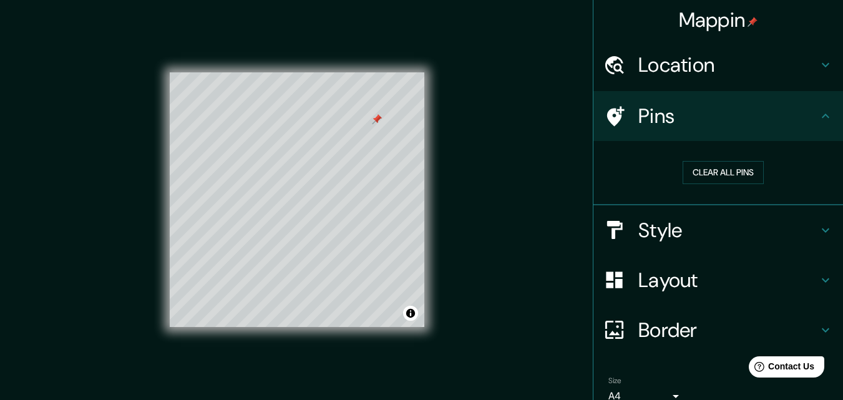
drag, startPoint x: 465, startPoint y: 231, endPoint x: 467, endPoint y: 181, distance: 50.6
click at [467, 181] on div "Mappin Location [GEOGRAPHIC_DATA][PERSON_NAME], [GEOGRAPHIC_DATA], [GEOGRAPHIC_…" at bounding box center [421, 210] width 843 height 420
drag, startPoint x: 764, startPoint y: 3, endPoint x: 523, endPoint y: 163, distance: 289.4
click at [523, 163] on div "Mappin Location [GEOGRAPHIC_DATA][PERSON_NAME], [GEOGRAPHIC_DATA], [GEOGRAPHIC_…" at bounding box center [421, 210] width 843 height 420
click at [353, 72] on div at bounding box center [297, 72] width 255 height 0
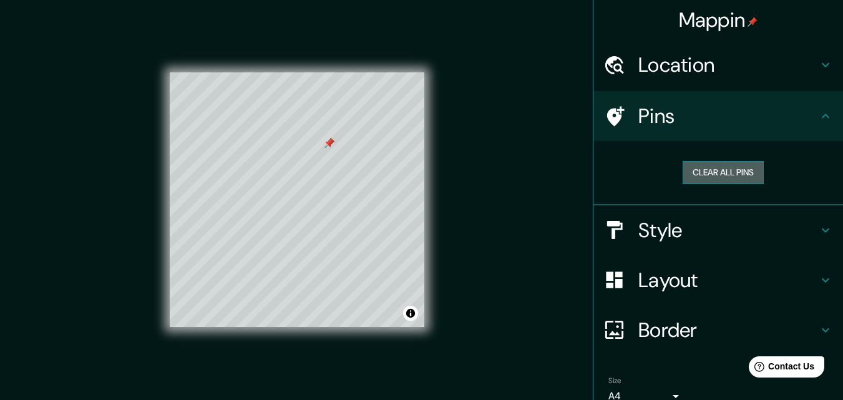
click at [708, 175] on button "Clear all pins" at bounding box center [722, 172] width 81 height 23
click at [722, 163] on button "Clear all pins" at bounding box center [722, 172] width 81 height 23
click at [708, 169] on button "Clear all pins" at bounding box center [722, 172] width 81 height 23
click at [696, 175] on button "Clear all pins" at bounding box center [722, 172] width 81 height 23
click at [704, 167] on button "Clear all pins" at bounding box center [722, 172] width 81 height 23
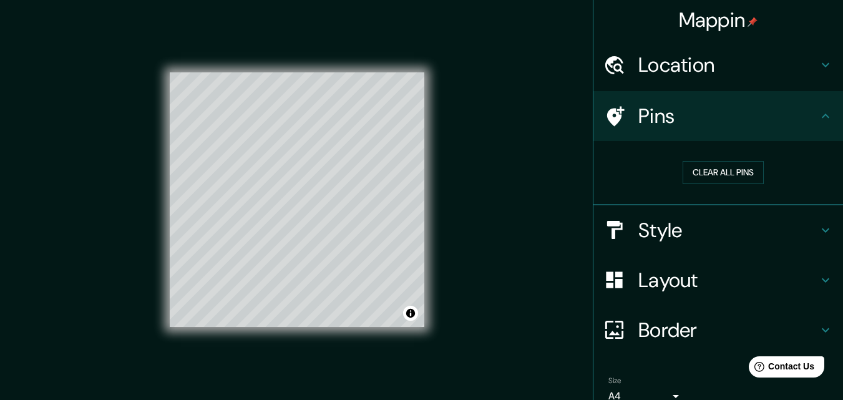
click at [427, 153] on div "© Mapbox © OpenStreetMap Improve this map" at bounding box center [297, 200] width 294 height 400
click at [706, 173] on button "Clear all pins" at bounding box center [722, 172] width 81 height 23
